Goal: Task Accomplishment & Management: Manage account settings

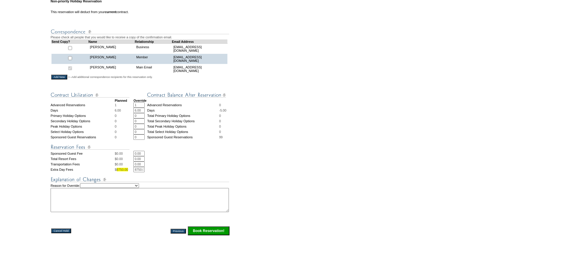
scroll to position [209, 0]
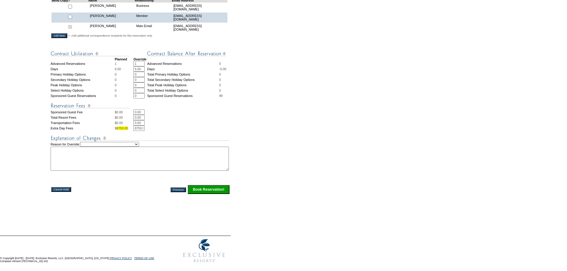
click at [139, 143] on select "Creating Continuous Stay Days Rebooked After Cancellation Editing Occupant Expe…" at bounding box center [109, 144] width 59 height 5
select select "1042"
click at [86, 142] on select "Creating Continuous Stay Days Rebooked After Cancellation Editing Occupant Expe…" at bounding box center [109, 144] width 59 height 5
click at [82, 164] on textarea at bounding box center [140, 159] width 178 height 24
type textarea "Swapping for another reservation, waiting to hear back from him to confirm BLEEP"
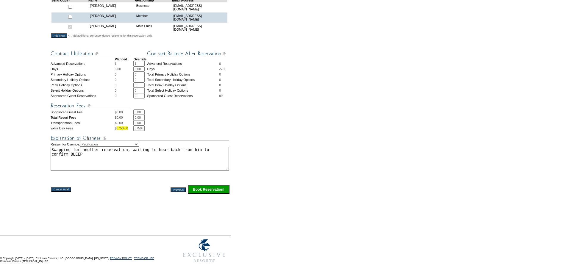
click at [219, 188] on input "Book Reservation!" at bounding box center [209, 189] width 42 height 9
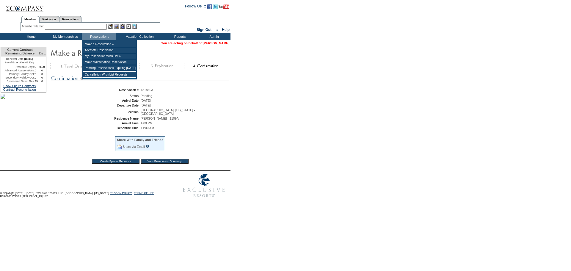
click at [208, 43] on link "[PERSON_NAME]" at bounding box center [216, 43] width 26 height 4
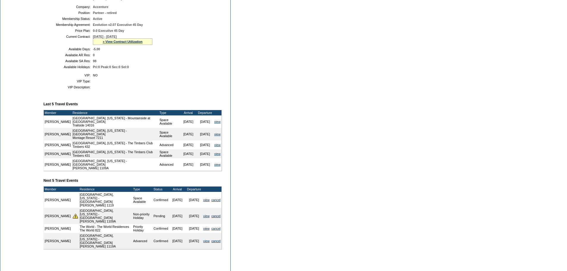
scroll to position [184, 0]
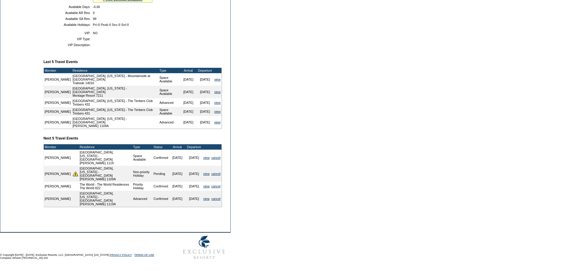
drag, startPoint x: 169, startPoint y: 171, endPoint x: 183, endPoint y: 171, distance: 14.0
click at [183, 171] on tr "Robert Delves Kohala Coast, Hawaii - Pauoa Beach Club Hale Luana 1109A Non-prio…" at bounding box center [133, 174] width 178 height 16
click at [258, 169] on form "Follow Us ::" at bounding box center [283, 44] width 567 height 436
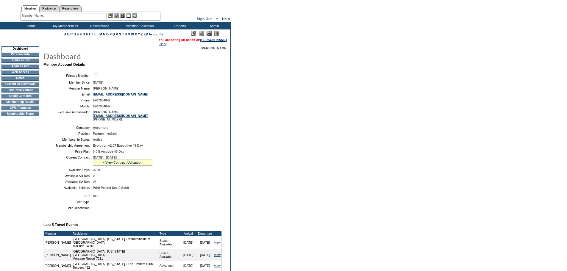
scroll to position [5, 0]
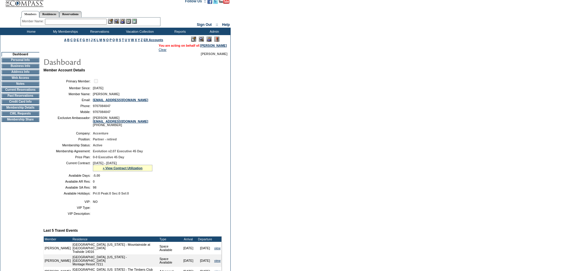
click at [21, 109] on td "Membership Details" at bounding box center [20, 107] width 38 height 5
